Goal: Task Accomplishment & Management: Manage account settings

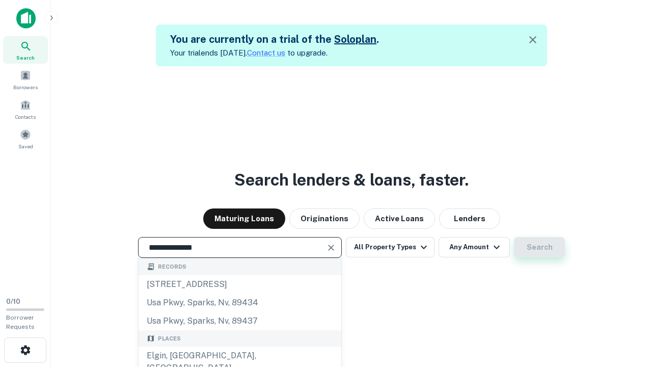
type input "**********"
click at [540, 247] on button "Search" at bounding box center [539, 247] width 51 height 20
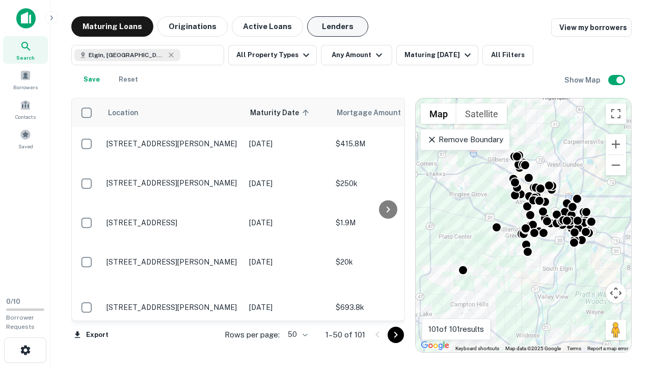
click at [338, 26] on button "Lenders" at bounding box center [337, 26] width 61 height 20
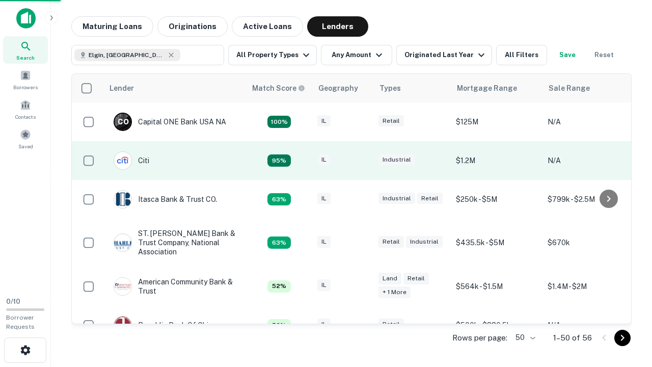
click at [362, 161] on div "IL" at bounding box center [342, 161] width 51 height 14
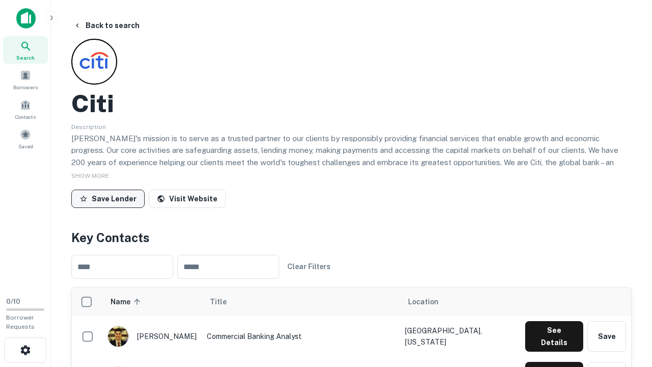
click at [108, 198] on button "Save Lender" at bounding box center [107, 199] width 73 height 18
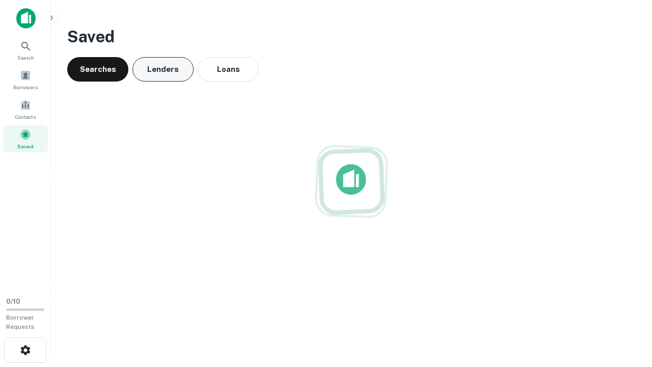
click at [163, 69] on button "Lenders" at bounding box center [162, 69] width 61 height 24
